Goal: Information Seeking & Learning: Find specific page/section

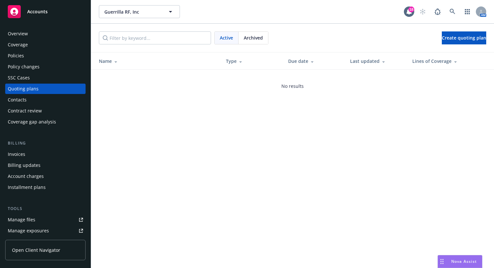
click at [35, 46] on div "Coverage" at bounding box center [45, 45] width 75 height 10
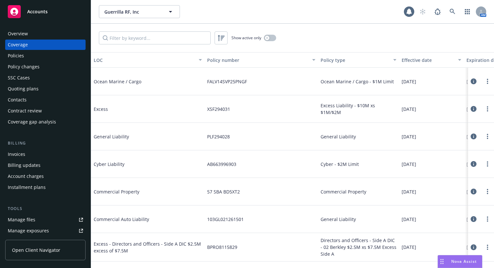
click at [14, 32] on div "Overview" at bounding box center [18, 34] width 20 height 10
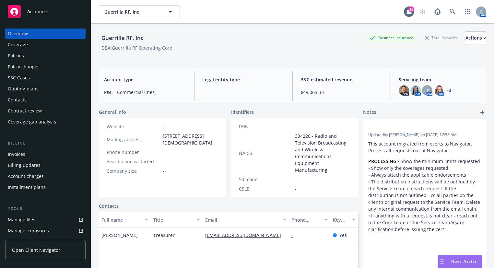
click at [19, 57] on div "Policies" at bounding box center [16, 56] width 16 height 10
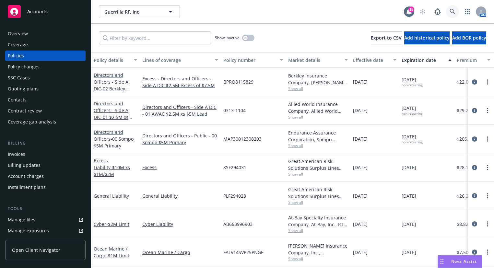
click at [450, 11] on icon at bounding box center [453, 12] width 6 height 6
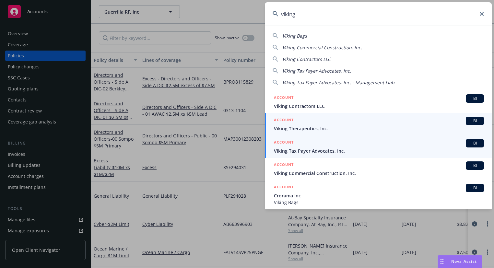
type input "viking"
click at [322, 128] on span "Viking Therapeutics, Inc." at bounding box center [379, 128] width 210 height 7
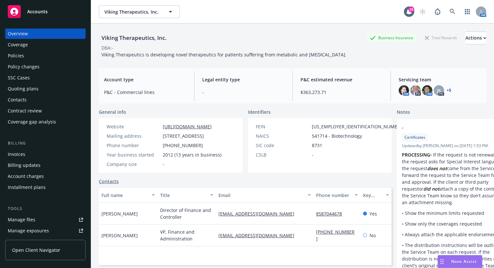
click at [22, 51] on div "Policies" at bounding box center [16, 56] width 16 height 10
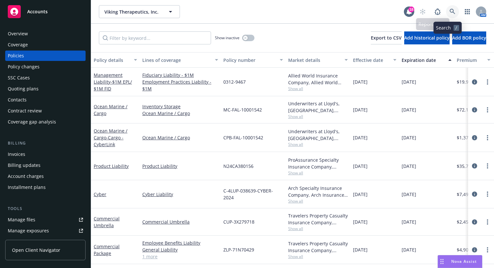
click at [446, 8] on link at bounding box center [452, 11] width 13 height 13
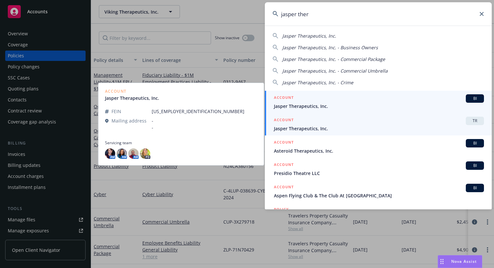
type input "jasper ther"
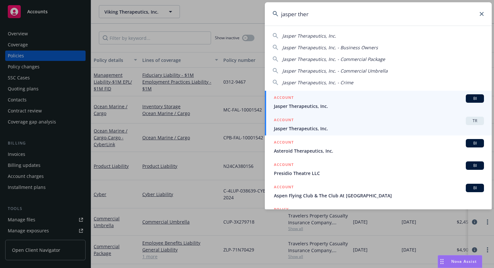
click at [317, 105] on span "Jasper Therapeutics, Inc." at bounding box center [379, 106] width 210 height 7
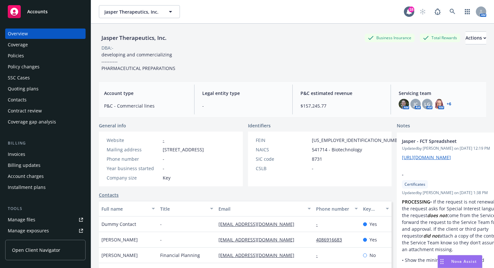
click at [18, 55] on div "Policies" at bounding box center [16, 56] width 16 height 10
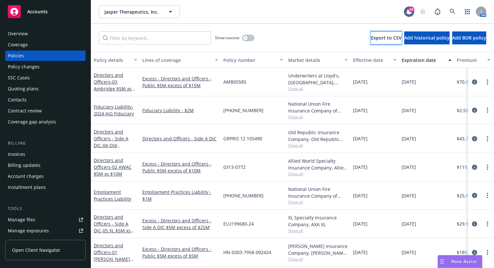
click at [371, 42] on button "Export to CSV" at bounding box center [386, 37] width 31 height 13
